Goal: Information Seeking & Learning: Check status

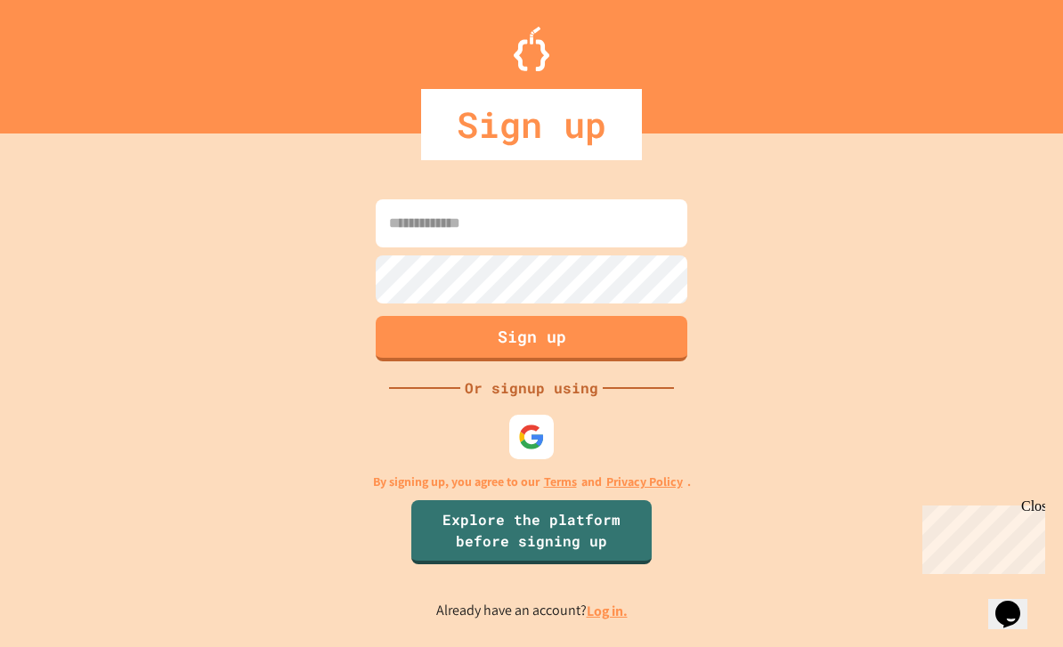
click at [638, 247] on input at bounding box center [532, 223] width 312 height 48
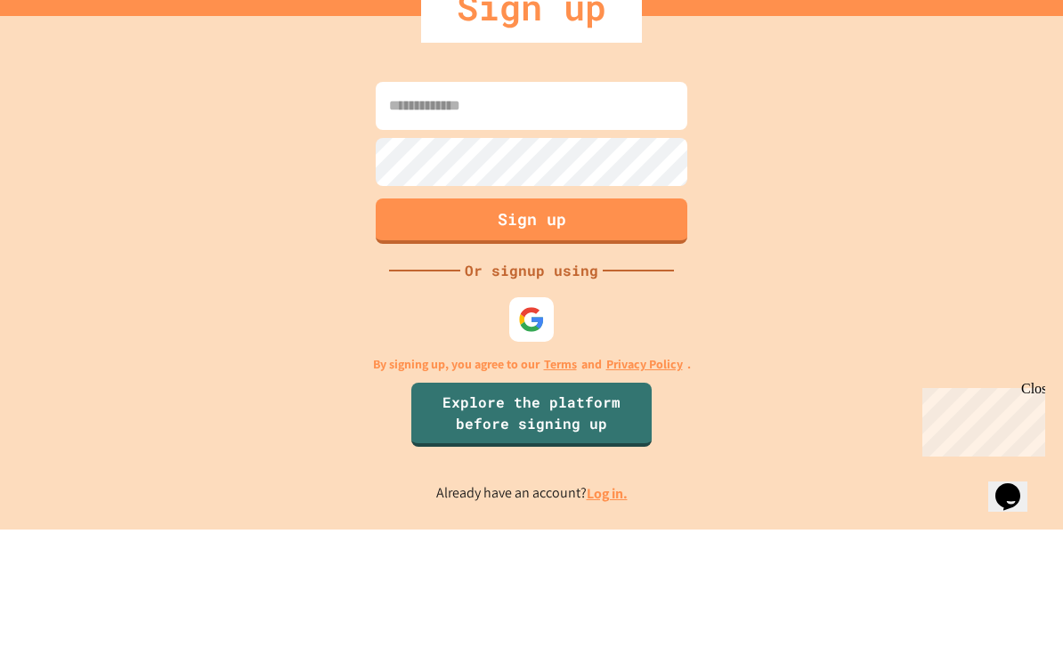
scroll to position [57, 0]
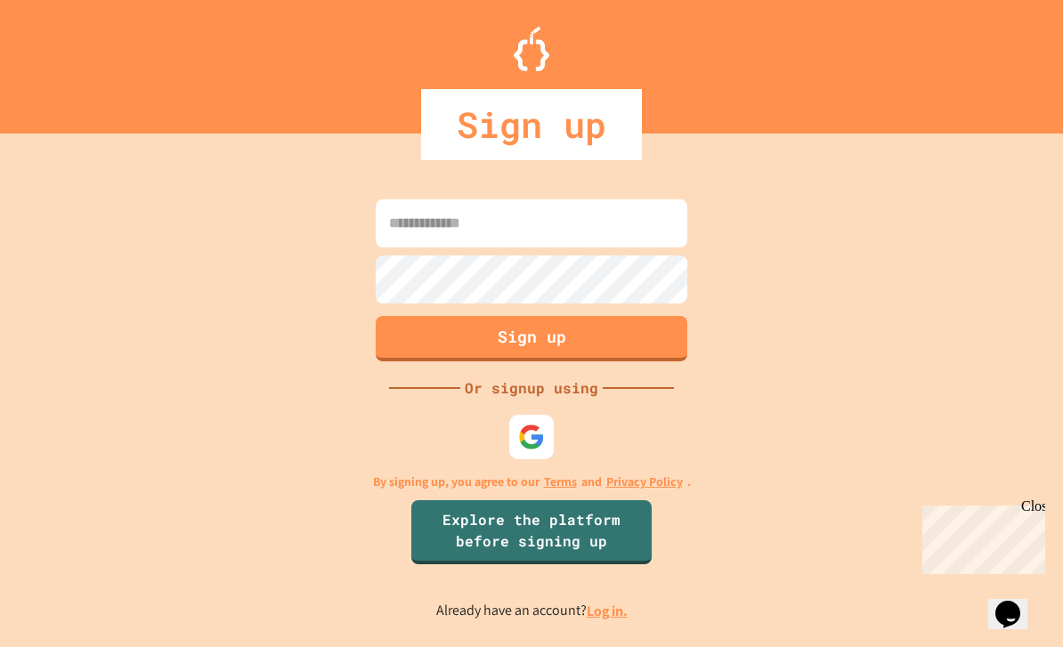
click at [619, 602] on link "Log in." at bounding box center [607, 611] width 41 height 19
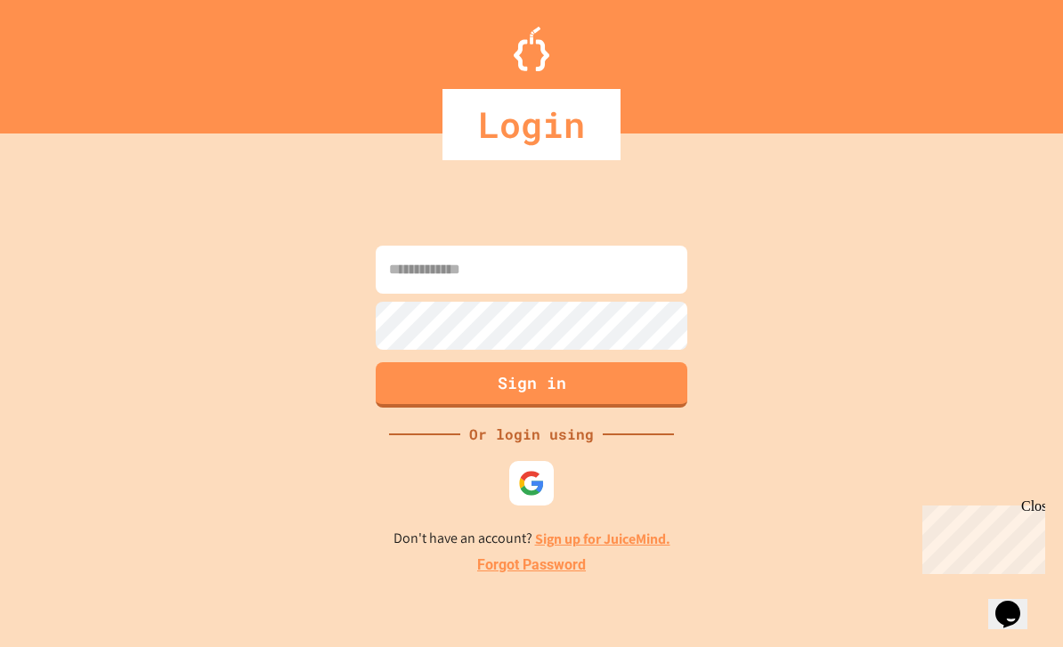
click at [646, 246] on input at bounding box center [532, 270] width 312 height 48
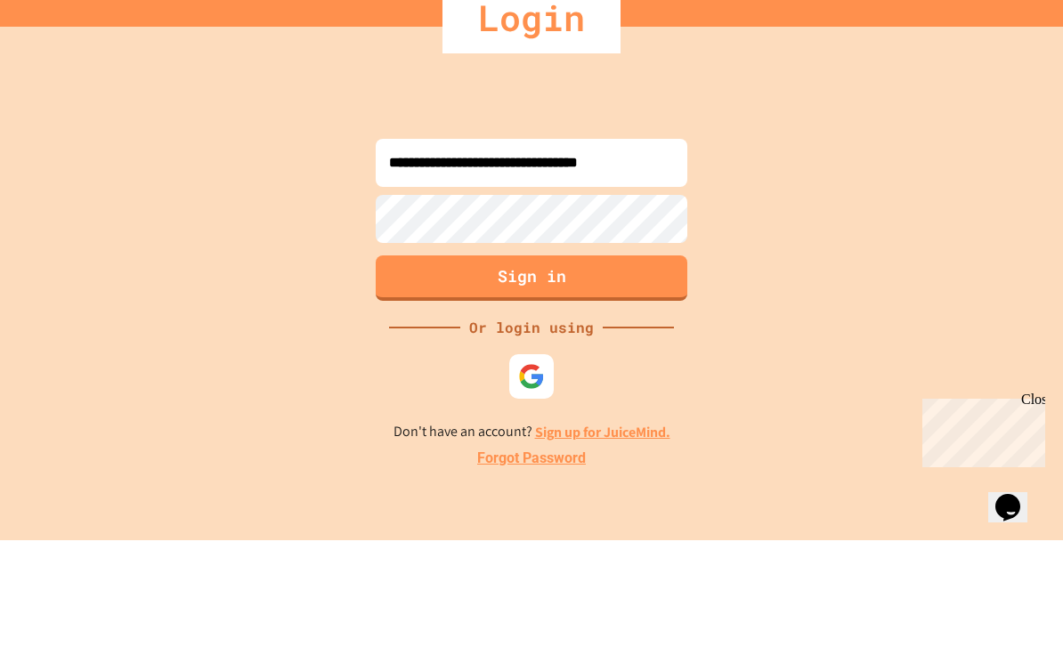
type input "**********"
click at [633, 362] on button "Sign in" at bounding box center [532, 384] width 312 height 45
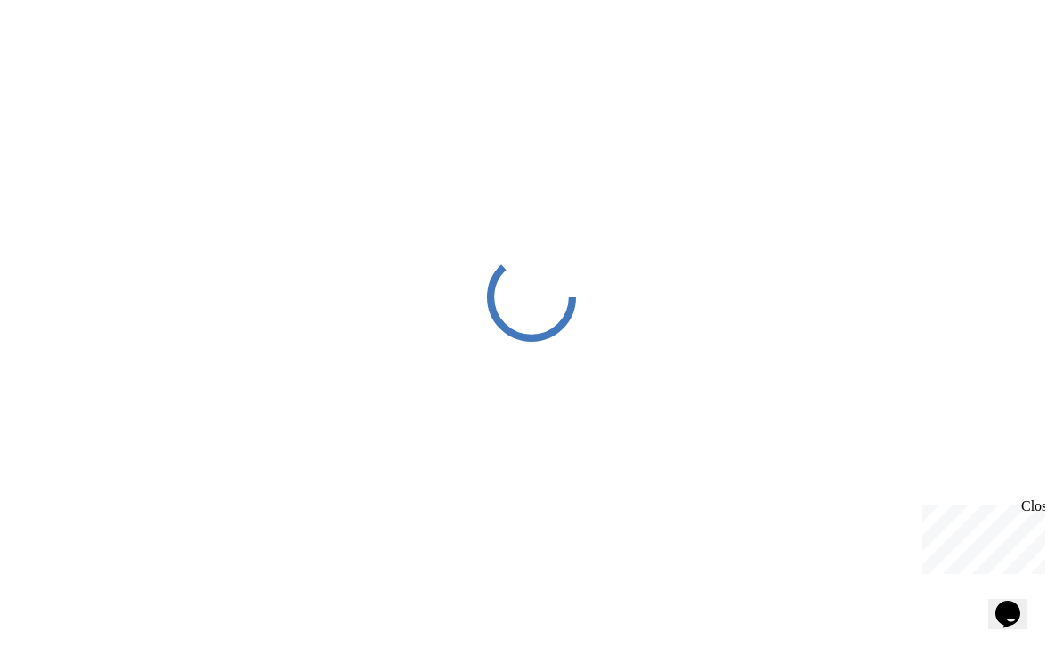
scroll to position [4, 0]
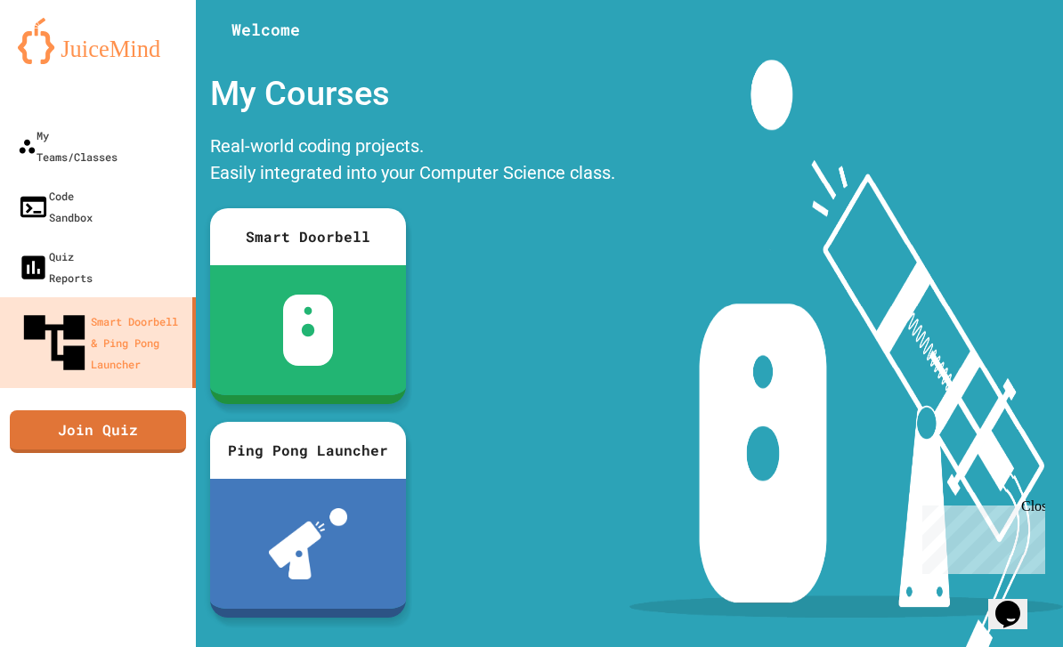
click at [64, 133] on div "My Teams/Classes" at bounding box center [68, 146] width 100 height 43
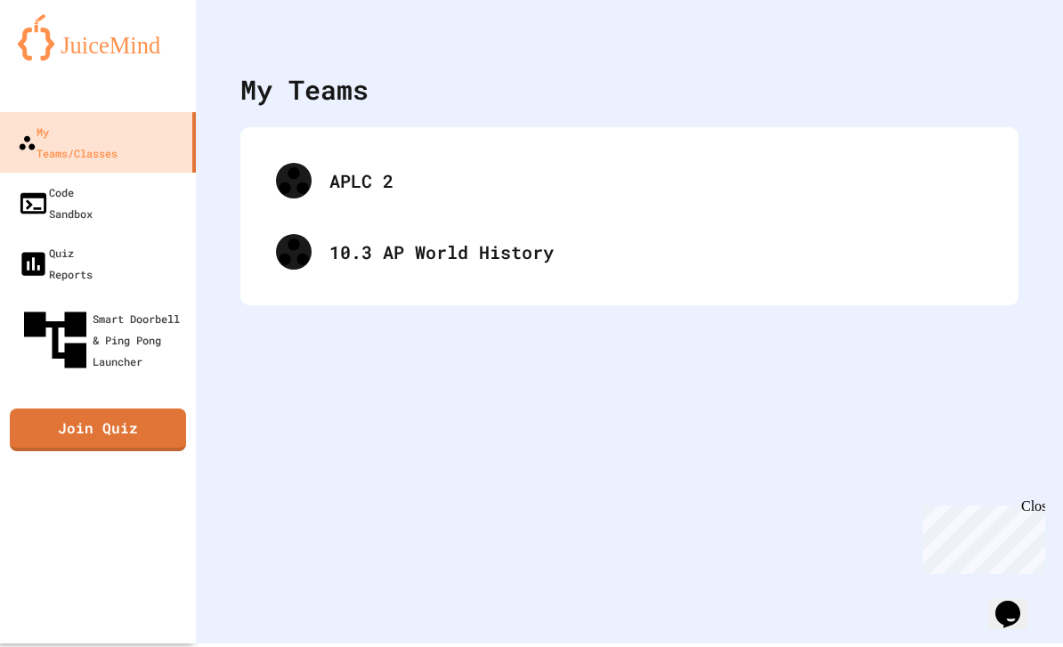
click at [807, 183] on div "APLC 2" at bounding box center [655, 180] width 653 height 27
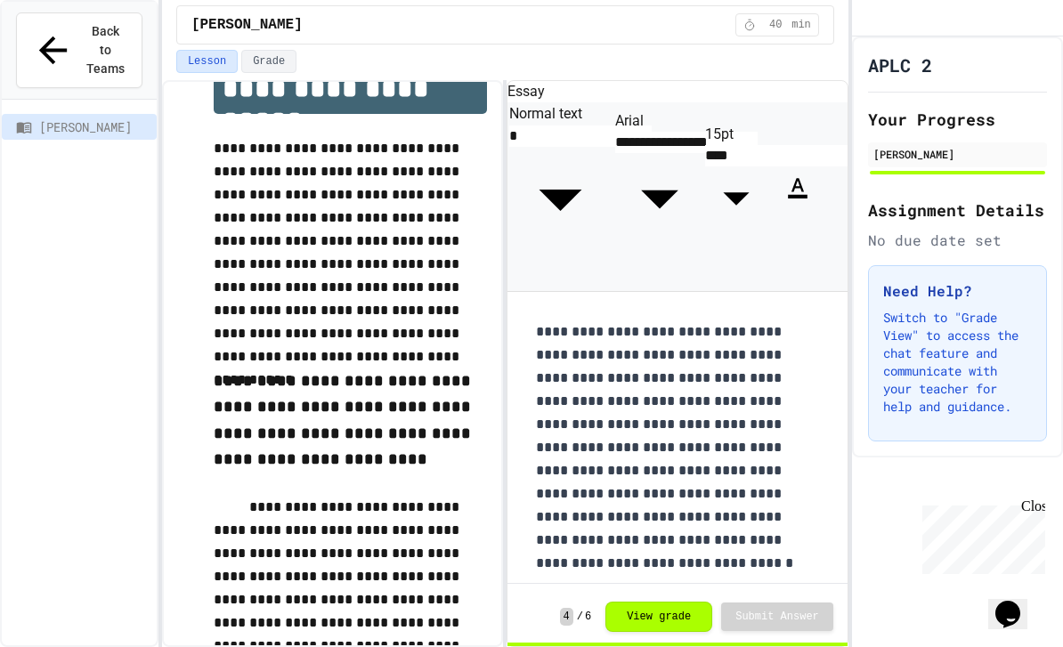
click at [962, 167] on div "[PERSON_NAME]" at bounding box center [957, 154] width 179 height 25
click at [54, 43] on div "Back to Teams" at bounding box center [78, 50] width 93 height 56
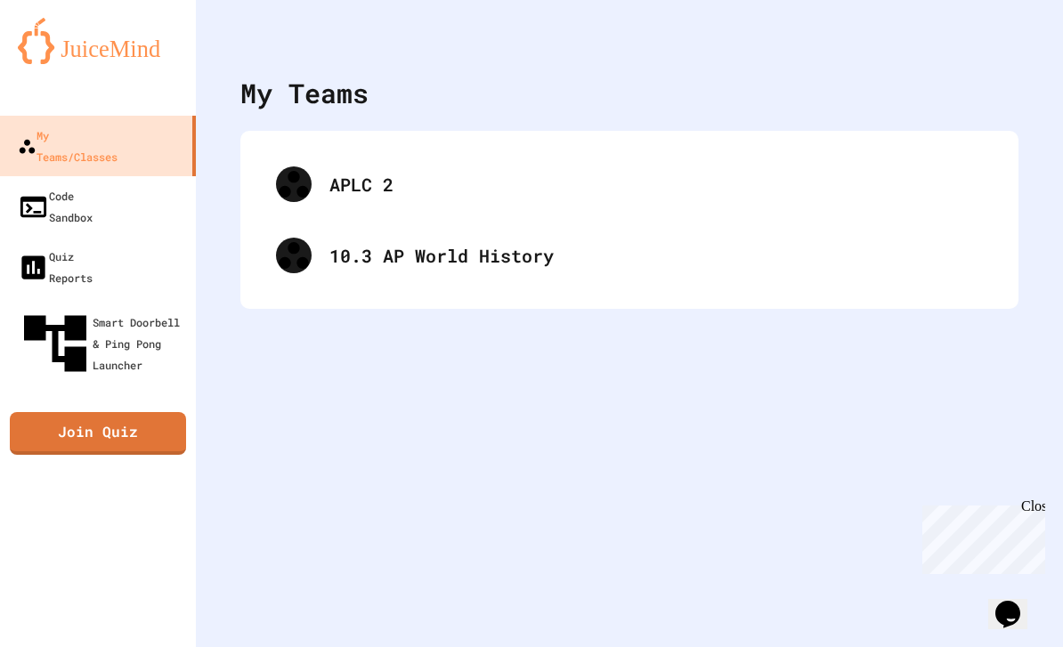
click at [307, 192] on div at bounding box center [294, 184] width 36 height 36
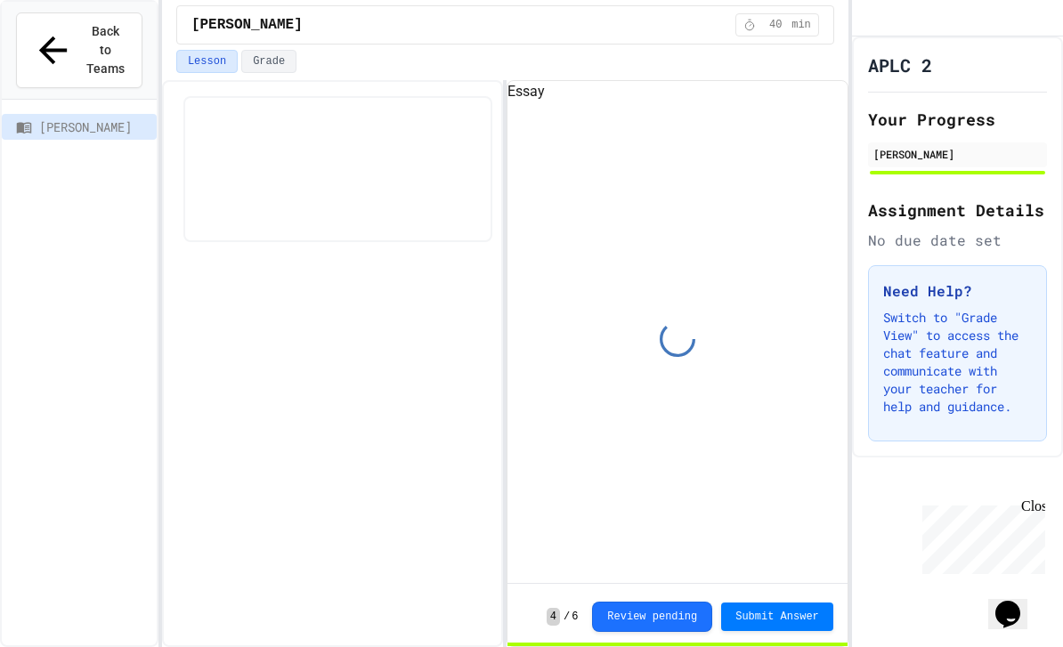
scroll to position [82, 0]
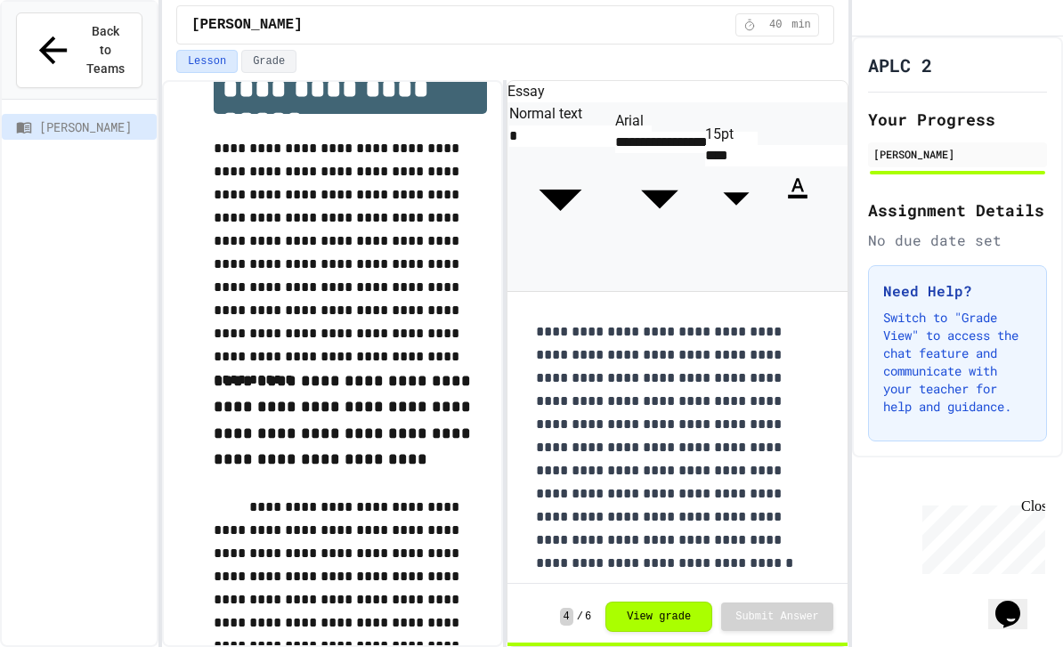
click at [683, 604] on button "View grade" at bounding box center [658, 617] width 107 height 30
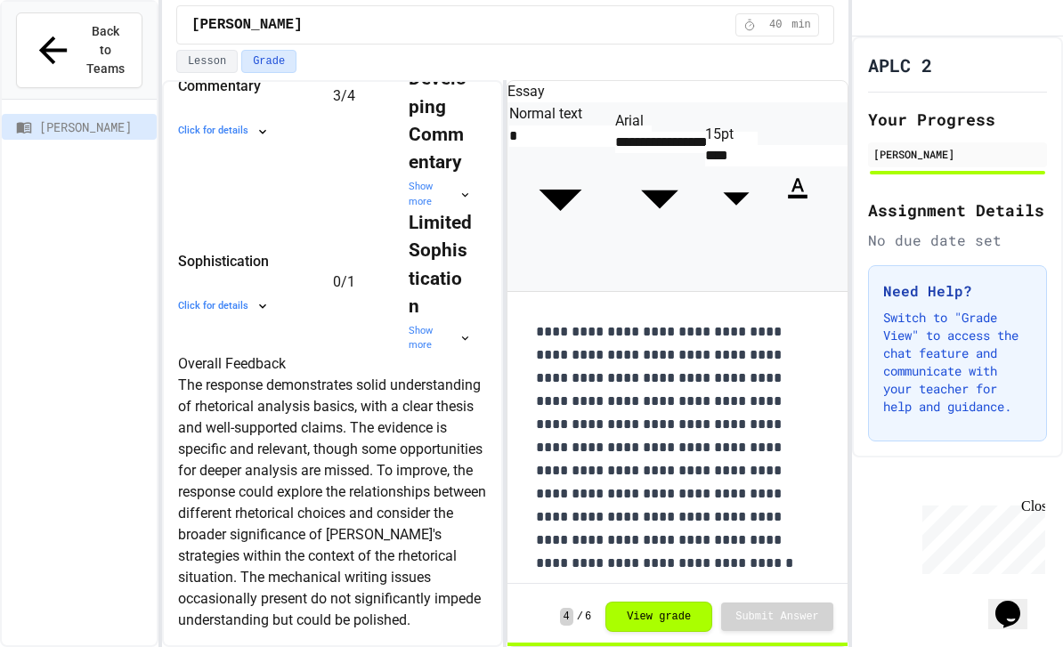
click at [333, 289] on span "0" at bounding box center [337, 280] width 8 height 17
click at [409, 324] on div "Show more" at bounding box center [440, 338] width 63 height 29
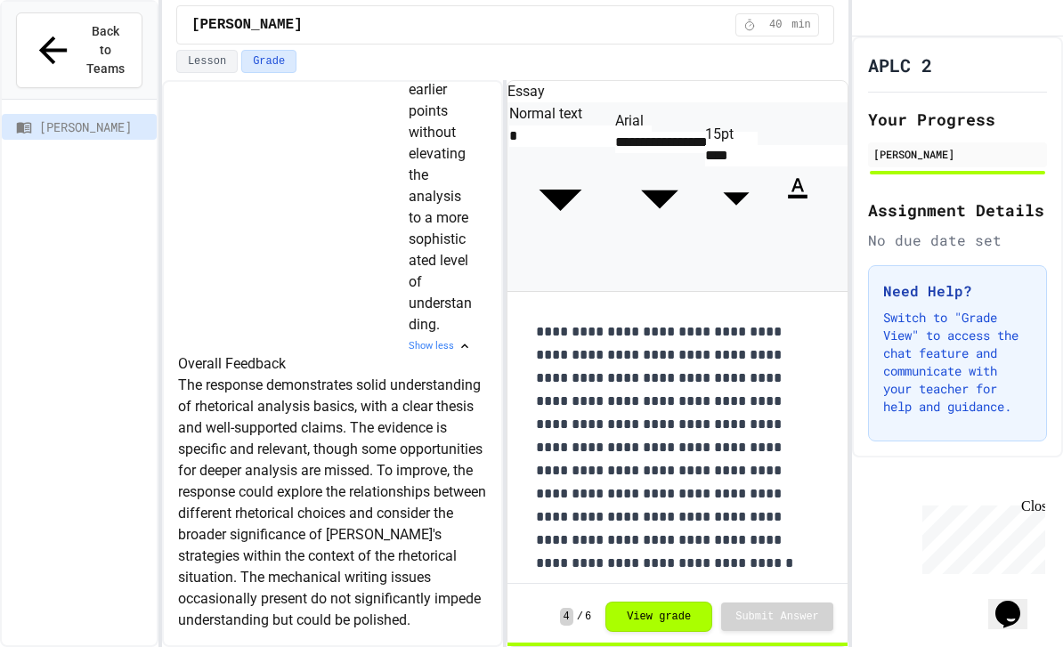
click at [1024, 618] on button "Opens Chat This icon Opens the chat window." at bounding box center [1007, 614] width 39 height 30
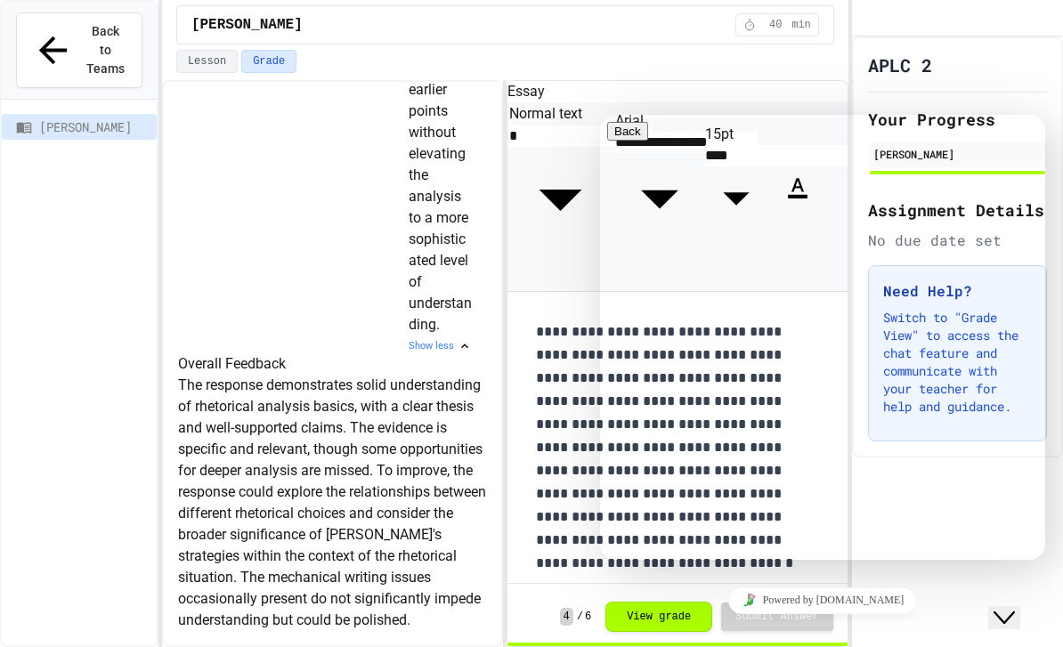
click at [1015, 608] on icon "Close Chat This icon closes the chat window." at bounding box center [1003, 617] width 21 height 21
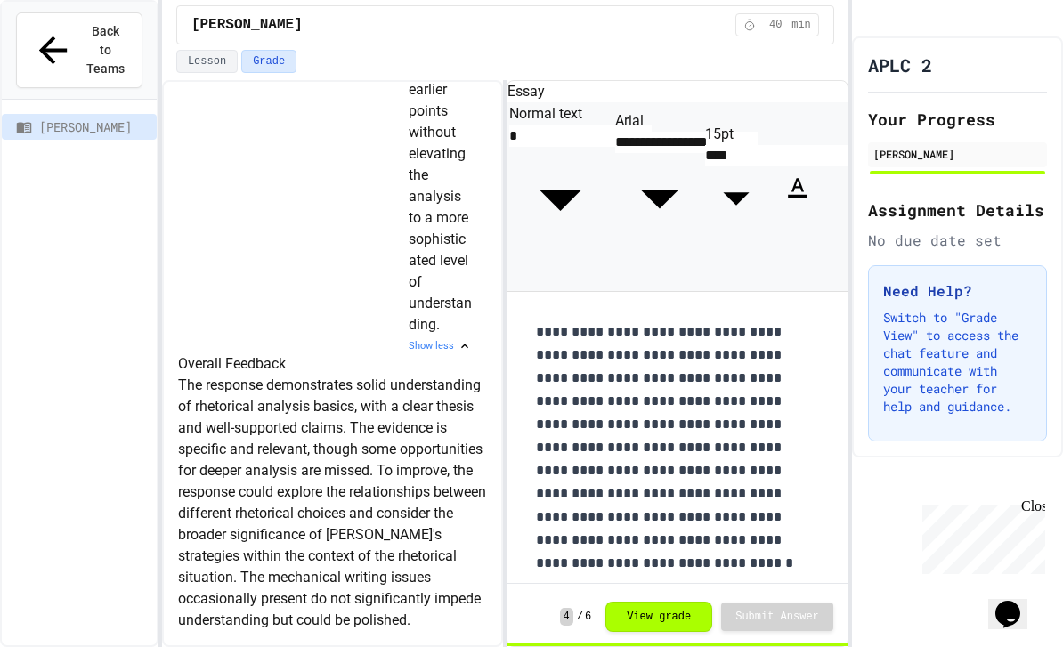
click at [44, 48] on icon at bounding box center [53, 50] width 42 height 42
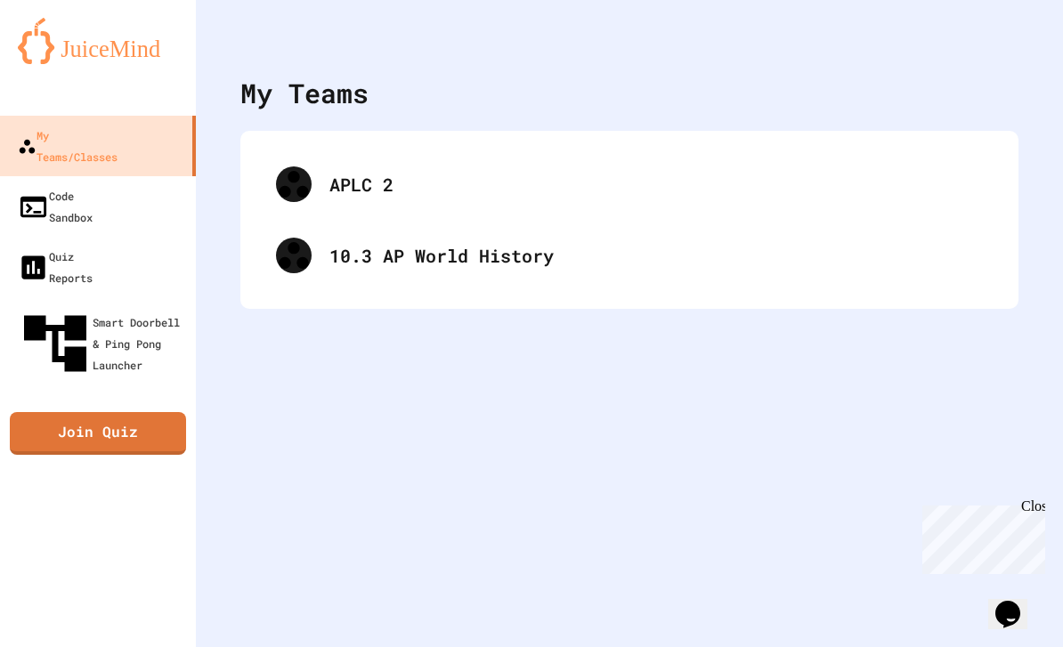
click at [297, 186] on icon at bounding box center [293, 184] width 29 height 27
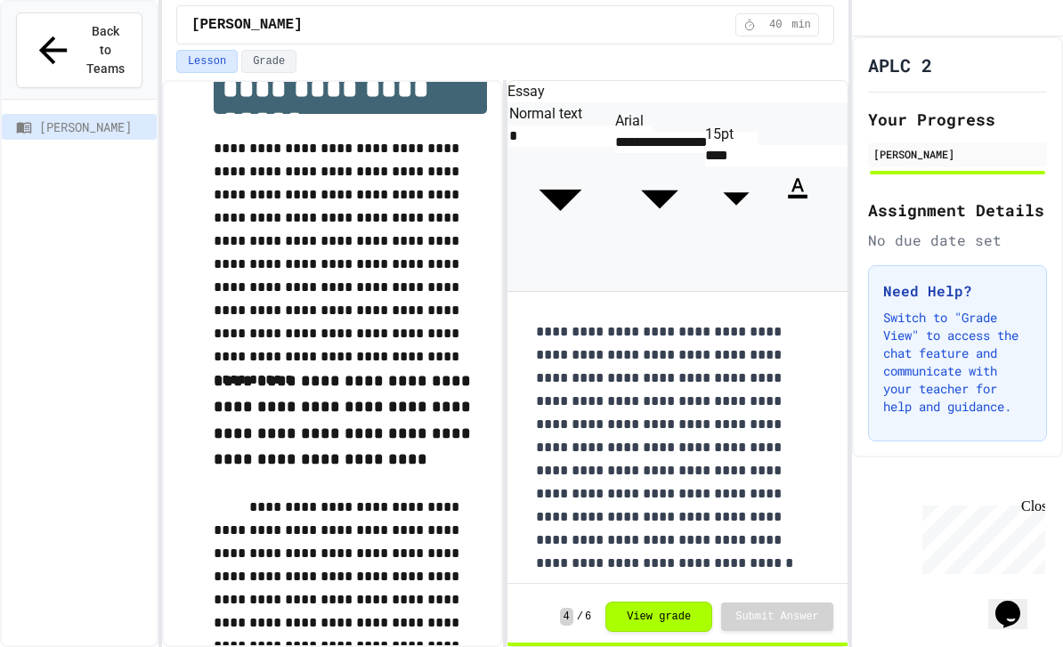
click at [884, 36] on icon "My Account" at bounding box center [877, 29] width 14 height 14
click at [1009, 646] on div at bounding box center [531, 647] width 1063 height 0
click at [961, 243] on div "Assignment Details No due date set" at bounding box center [957, 224] width 179 height 53
click at [85, 53] on span "Back to Teams" at bounding box center [106, 50] width 42 height 56
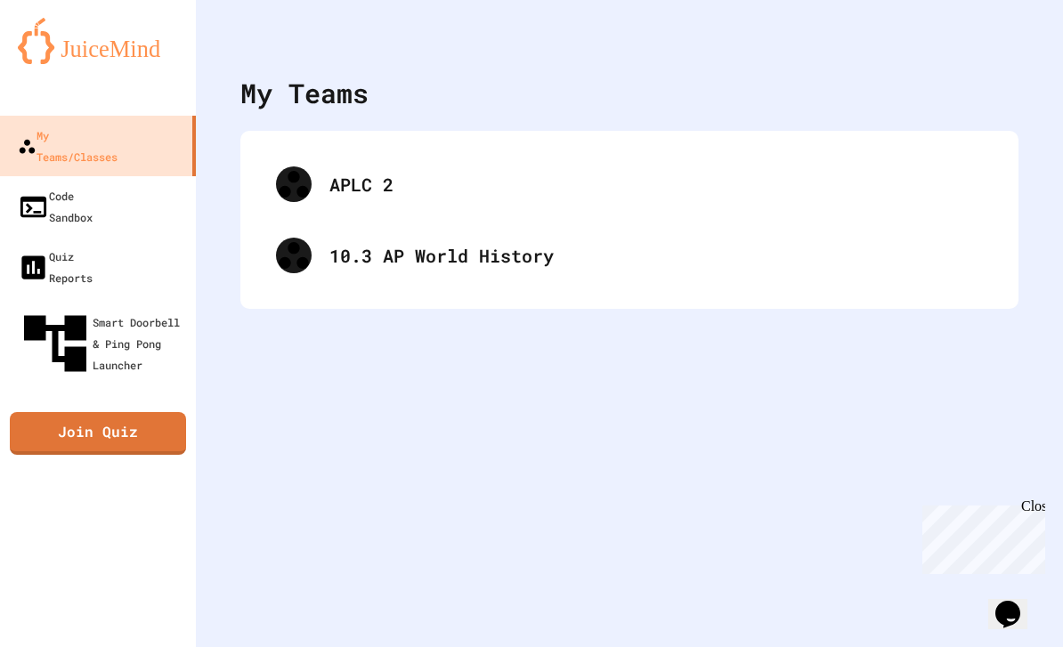
click at [316, 171] on div "APLC 2" at bounding box center [629, 184] width 742 height 71
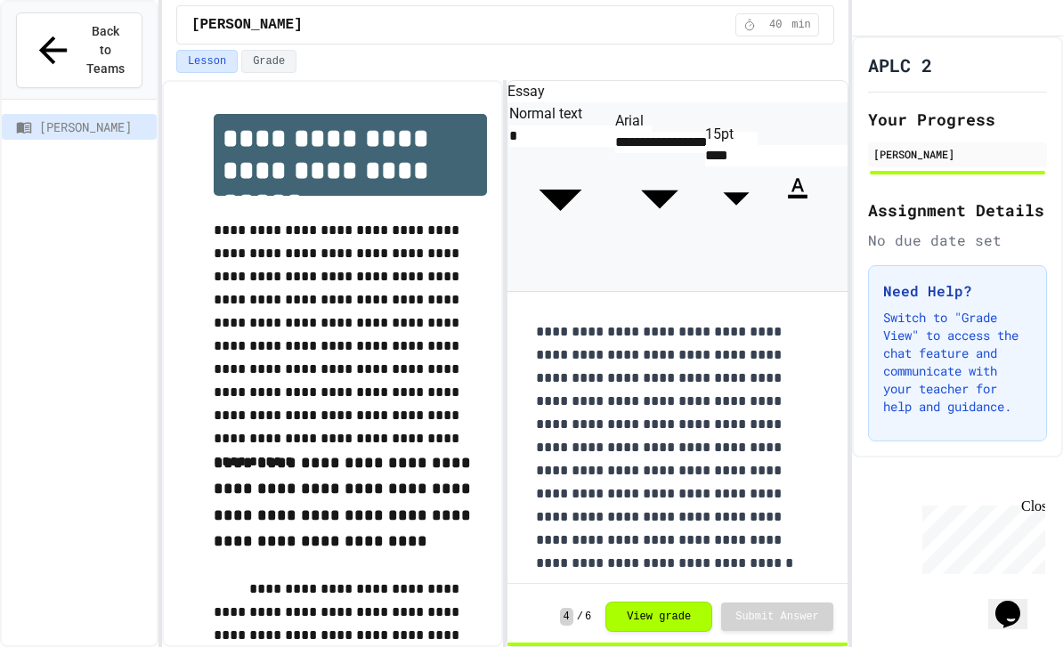
click at [271, 62] on button "Grade" at bounding box center [268, 61] width 55 height 23
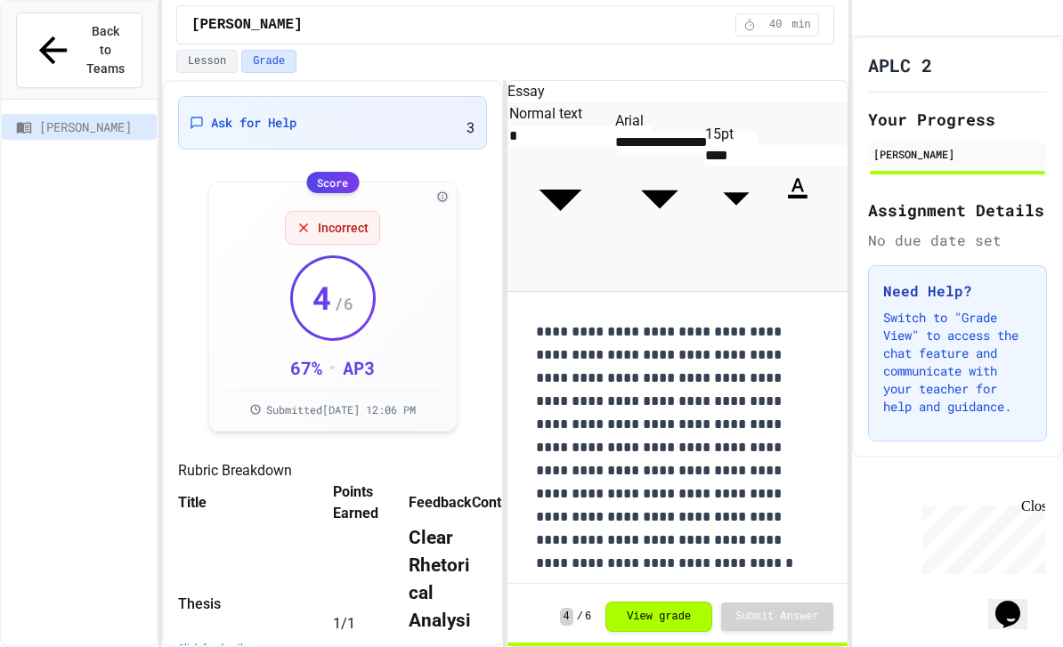
click at [218, 121] on span "Ask for Help" at bounding box center [253, 123] width 85 height 18
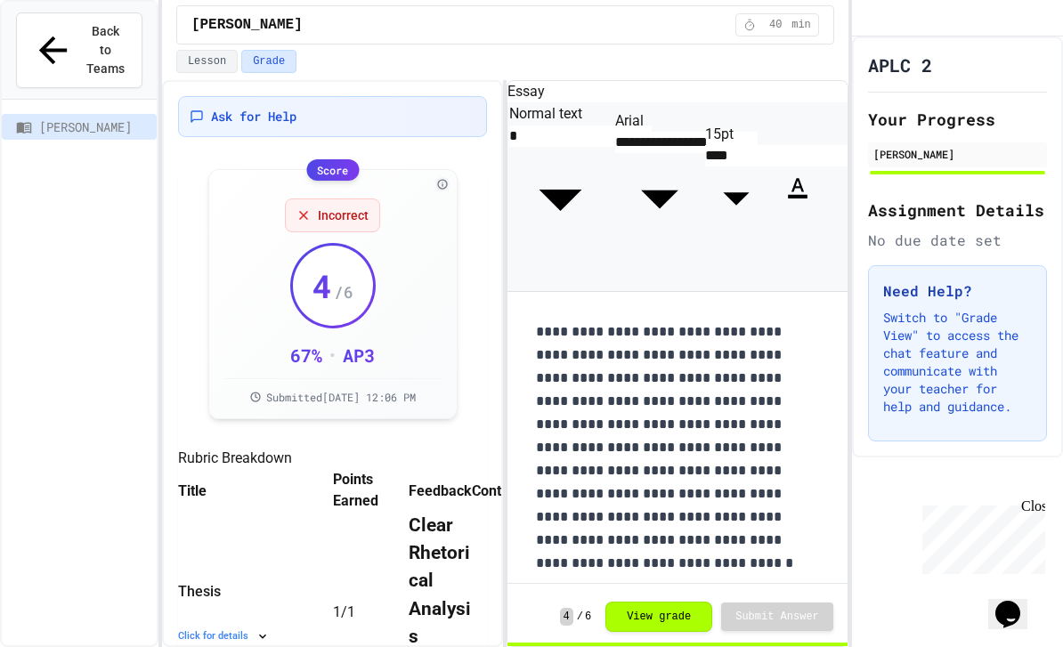
click at [250, 109] on span "Ask for Help" at bounding box center [253, 117] width 85 height 18
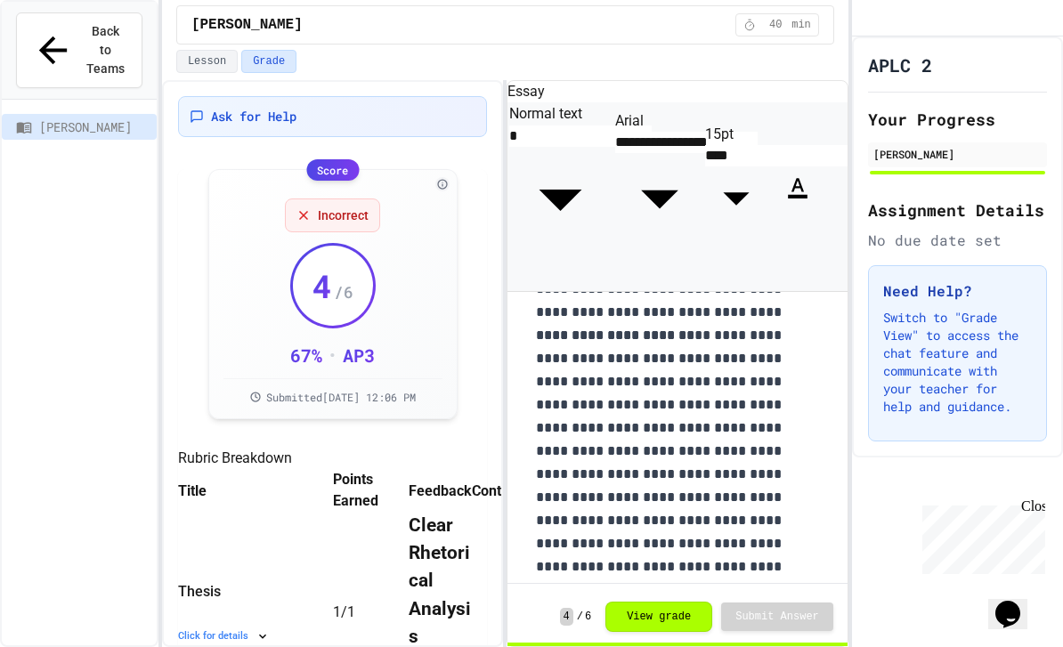
scroll to position [1940, 0]
click at [241, 32] on span "[PERSON_NAME]" at bounding box center [246, 24] width 111 height 21
click at [246, 99] on div "Ask for Help" at bounding box center [332, 116] width 309 height 41
